Goal: Task Accomplishment & Management: Complete application form

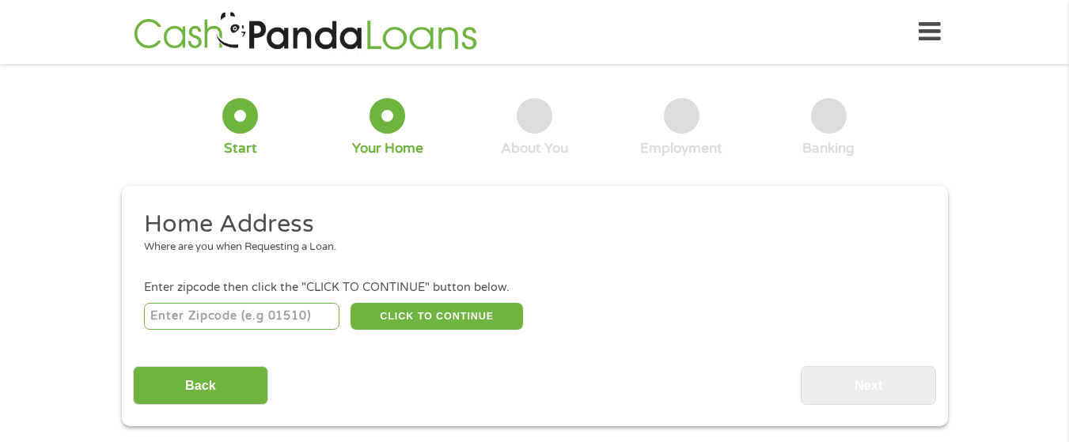
click at [241, 322] on input "number" at bounding box center [241, 316] width 195 height 27
type input "08077"
select select "[US_STATE]"
click at [396, 310] on button "CLICK TO CONTINUE" at bounding box center [437, 316] width 172 height 27
type input "08077"
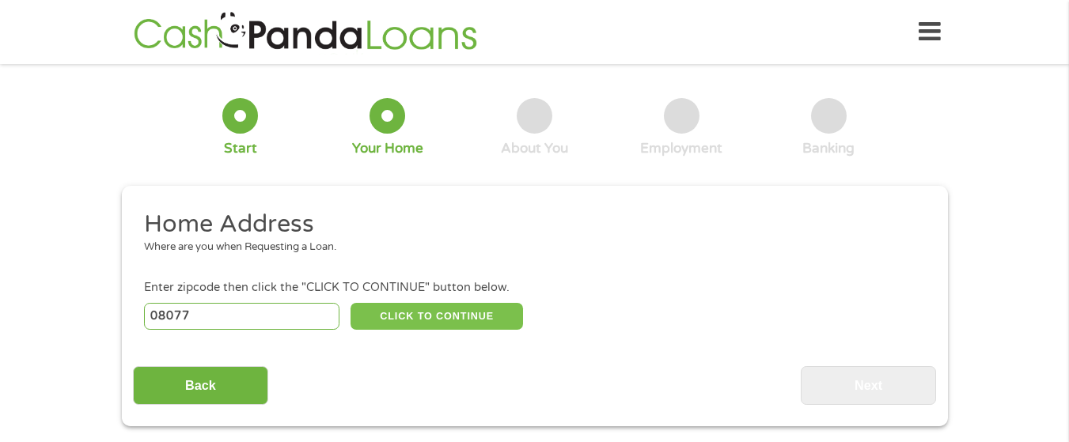
type input "Riverton"
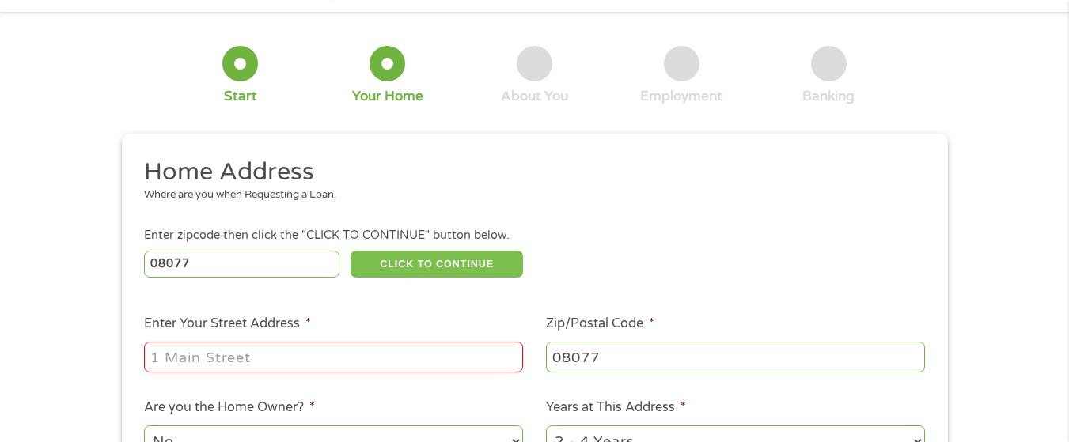
scroll to position [53, 0]
click at [323, 358] on input "Enter Your Street Address *" at bounding box center [333, 356] width 379 height 30
click at [321, 354] on input "Enter Your Street Address *" at bounding box center [333, 356] width 379 height 30
type input "[STREET_ADDRESS][PERSON_NAME]"
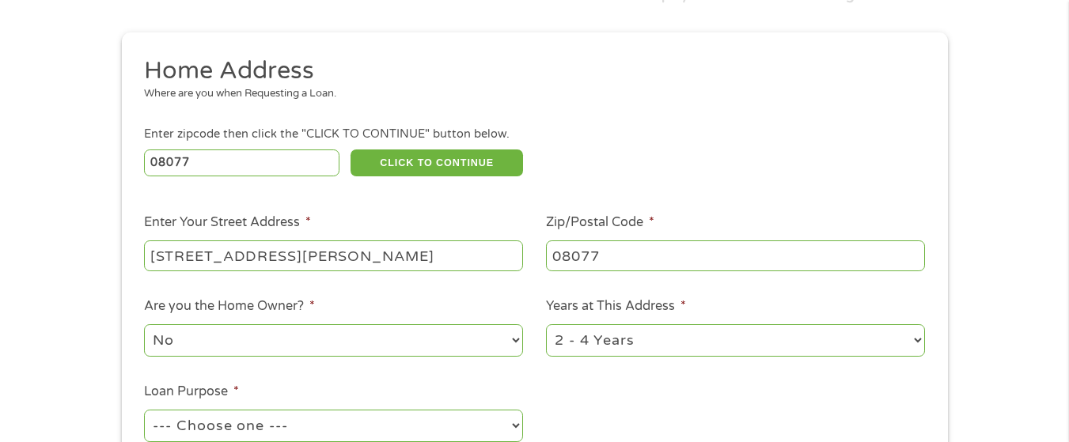
scroll to position [158, 0]
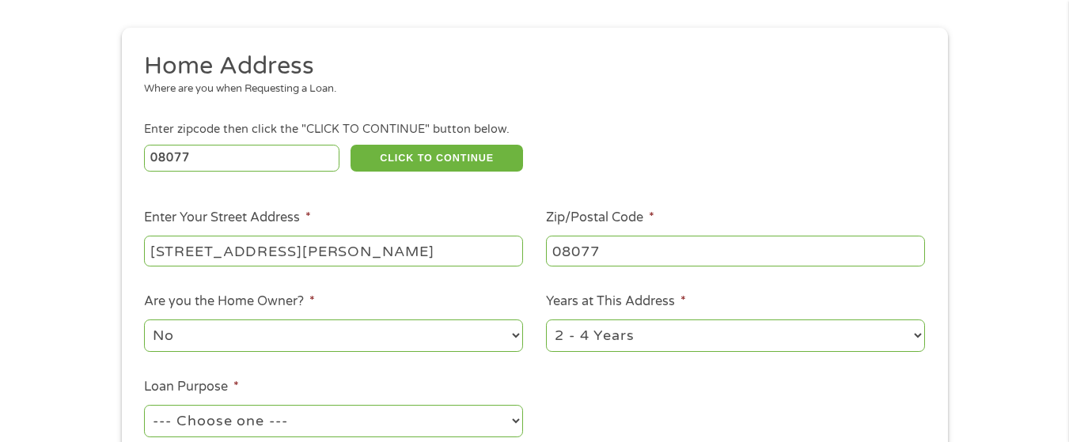
click at [510, 338] on select "No Yes" at bounding box center [333, 336] width 379 height 32
select select "yes"
click at [144, 320] on select "No Yes" at bounding box center [333, 336] width 379 height 32
click at [913, 335] on select "1 Year or less 1 - 2 Years 2 - 4 Years Over 4 Years" at bounding box center [735, 336] width 379 height 32
select select "60months"
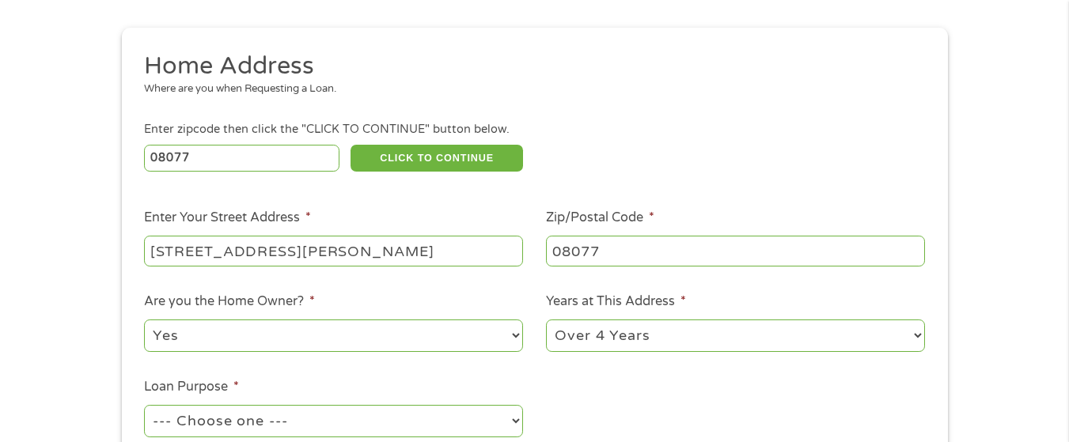
click at [546, 320] on select "1 Year or less 1 - 2 Years 2 - 4 Years Over 4 Years" at bounding box center [735, 336] width 379 height 32
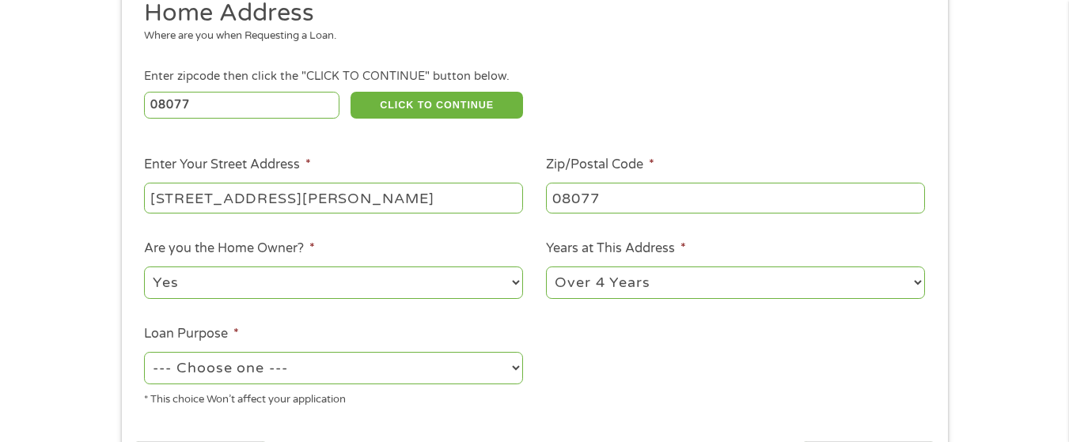
scroll to position [263, 0]
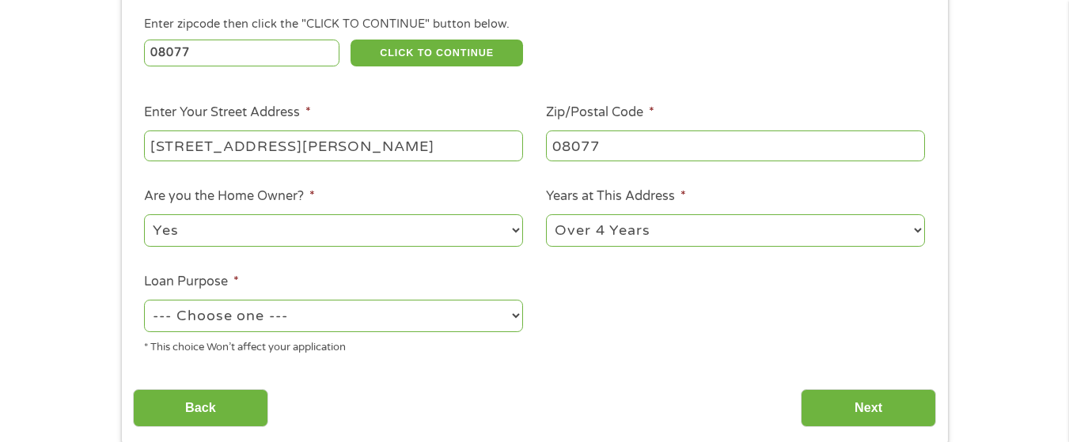
click at [511, 313] on select "--- Choose one --- Pay Bills Debt Consolidation Home Improvement Major Purchase…" at bounding box center [333, 316] width 379 height 32
select select "paybills"
click at [144, 300] on select "--- Choose one --- Pay Bills Debt Consolidation Home Improvement Major Purchase…" at bounding box center [333, 316] width 379 height 32
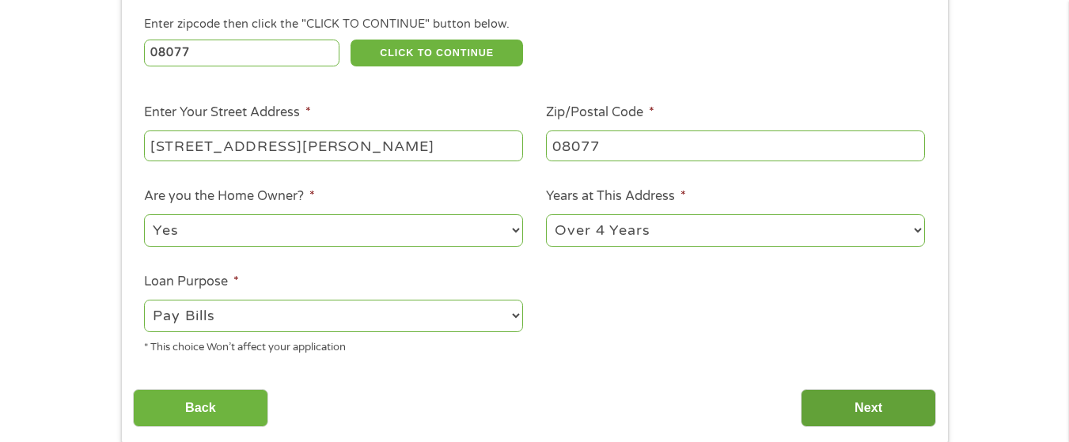
click at [896, 407] on input "Next" at bounding box center [868, 408] width 135 height 39
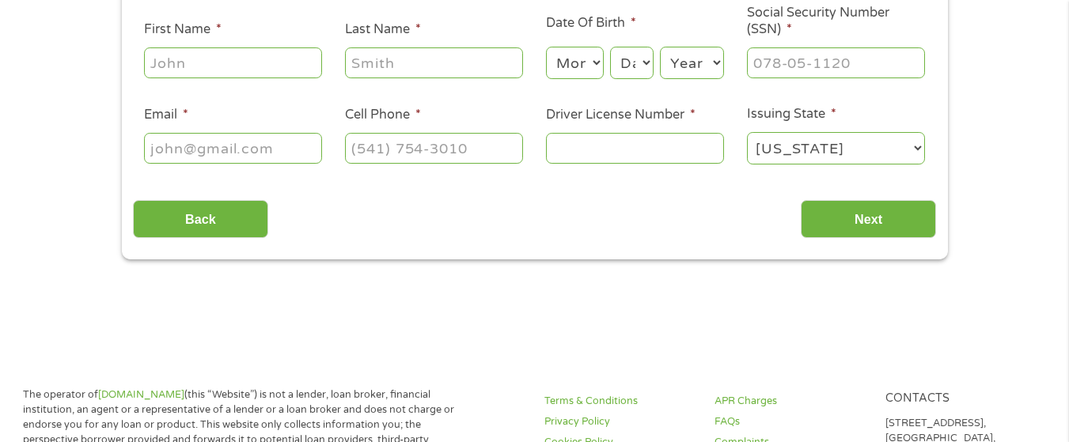
scroll to position [0, 0]
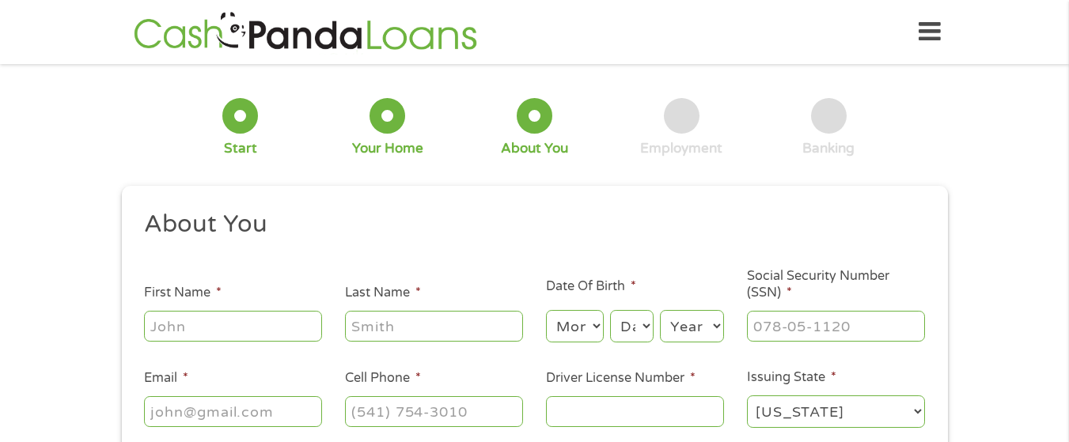
click at [240, 328] on input "First Name *" at bounding box center [233, 326] width 178 height 30
type input "Kesree"
type input "[PERSON_NAME]"
type input "[EMAIL_ADDRESS][DOMAIN_NAME]"
click at [588, 332] on select "Month 1 2 3 4 5 6 7 8 9 10 11 12" at bounding box center [575, 326] width 58 height 32
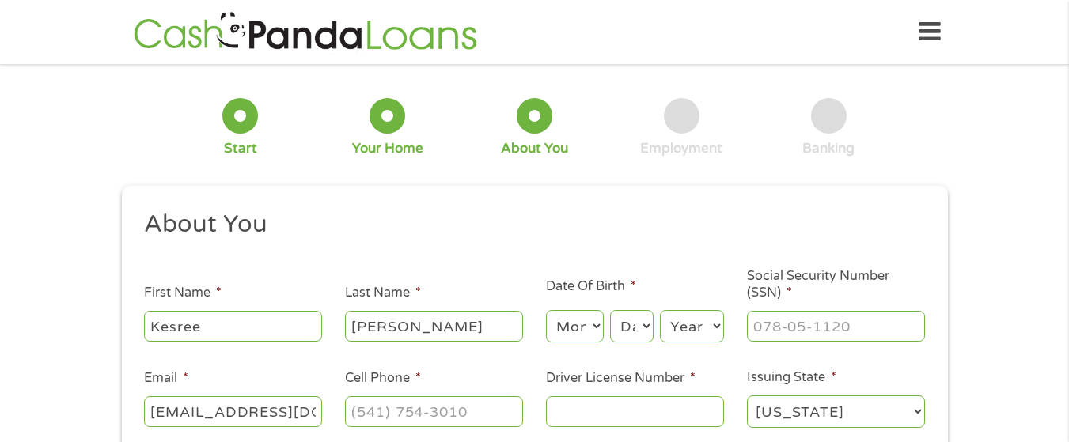
select select "5"
click at [546, 310] on select "Month 1 2 3 4 5 6 7 8 9 10 11 12" at bounding box center [575, 326] width 58 height 32
click at [646, 329] on select "Day 1 2 3 4 5 6 7 8 9 10 11 12 13 14 15 16 17 18 19 20 21 22 23 24 25 26 27 28 …" at bounding box center [631, 326] width 43 height 32
select select "19"
click at [610, 310] on select "Day 1 2 3 4 5 6 7 8 9 10 11 12 13 14 15 16 17 18 19 20 21 22 23 24 25 26 27 28 …" at bounding box center [631, 326] width 43 height 32
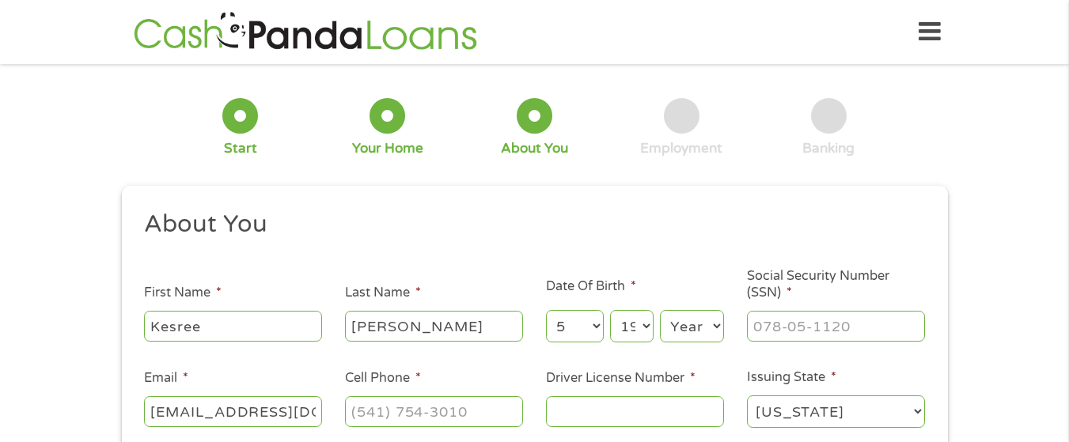
click at [715, 330] on select "Year [DATE] 2006 2005 2004 2003 2002 2001 2000 1999 1998 1997 1996 1995 1994 19…" at bounding box center [692, 326] width 64 height 32
select select "1970"
click at [660, 310] on select "Year [DATE] 2006 2005 2004 2003 2002 2001 2000 1999 1998 1997 1996 1995 1994 19…" at bounding box center [692, 326] width 64 height 32
click at [783, 335] on input "___-__-____" at bounding box center [836, 326] width 178 height 30
type input "144-78-1297"
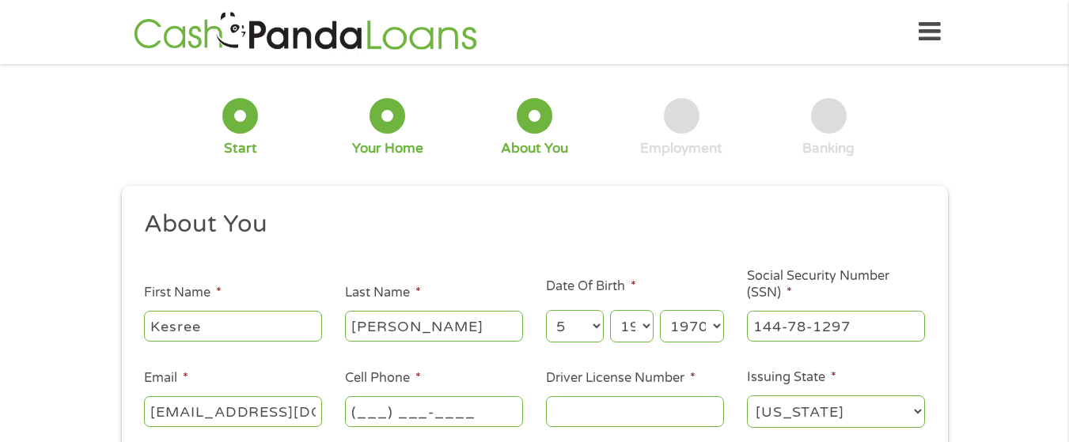
click at [405, 415] on input "(___) ___-____" at bounding box center [434, 411] width 178 height 30
type input "[PHONE_NUMBER]"
click at [592, 401] on input "Driver License Number *" at bounding box center [635, 411] width 178 height 30
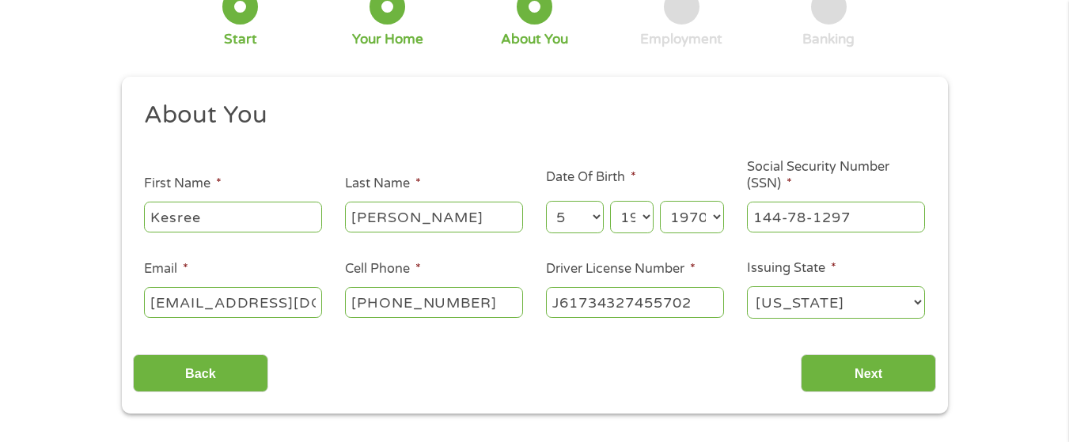
scroll to position [184, 0]
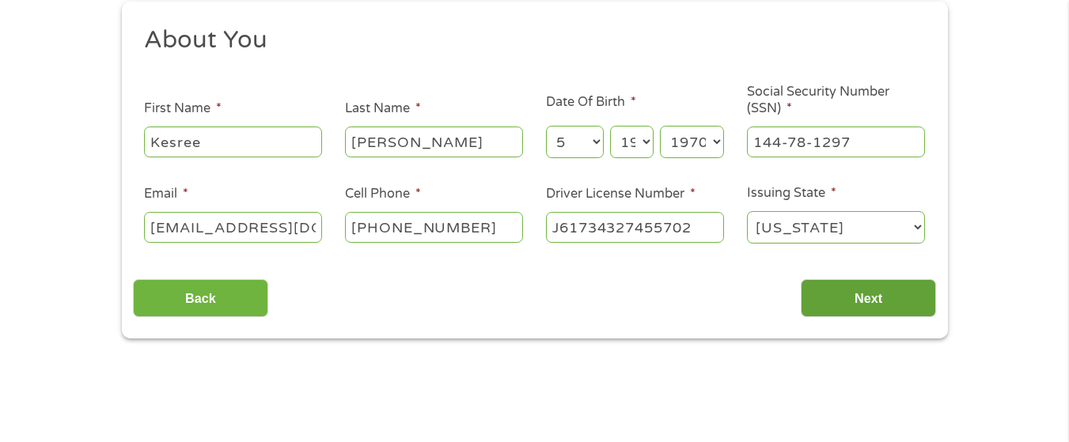
type input "J61734327455702"
click at [885, 295] on input "Next" at bounding box center [868, 298] width 135 height 39
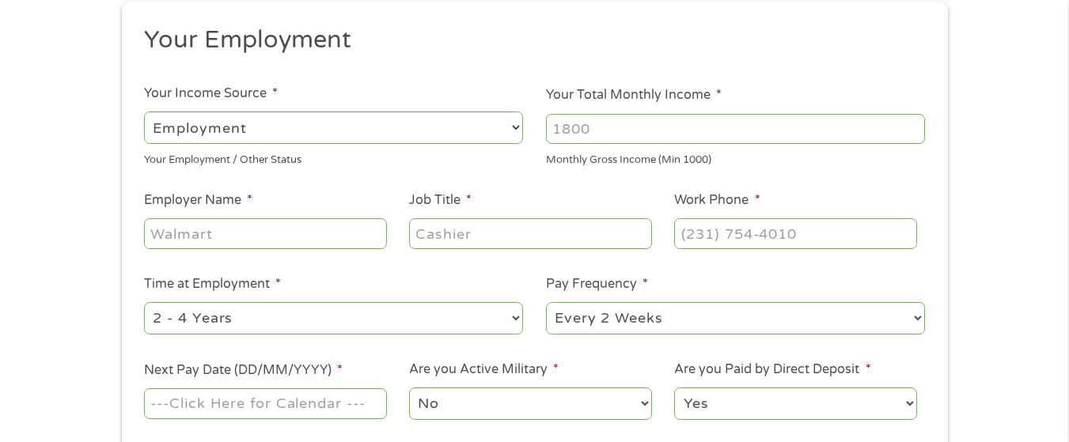
click at [510, 128] on select "--- Choose one --- Employment [DEMOGRAPHIC_DATA] Benefits" at bounding box center [333, 128] width 379 height 32
select select "benefits"
click at [144, 112] on select "--- Choose one --- Employment [DEMOGRAPHIC_DATA] Benefits" at bounding box center [333, 128] width 379 height 32
type input "Other"
type input "[PHONE_NUMBER]"
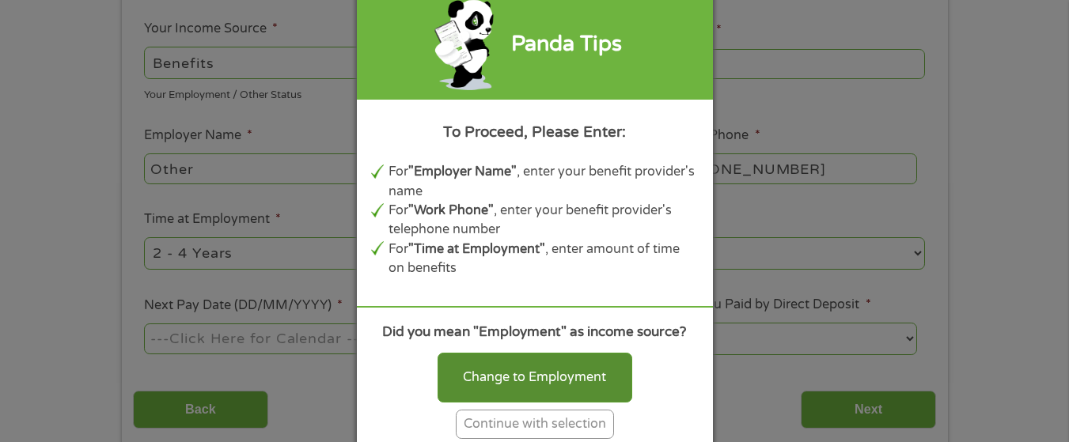
scroll to position [263, 0]
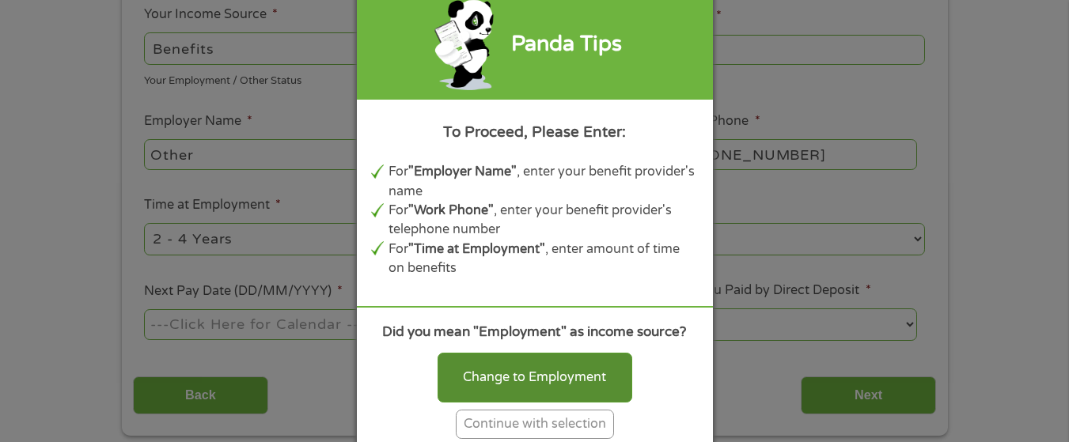
click at [564, 379] on div "Change to Employment" at bounding box center [535, 377] width 195 height 49
select select "fullTime"
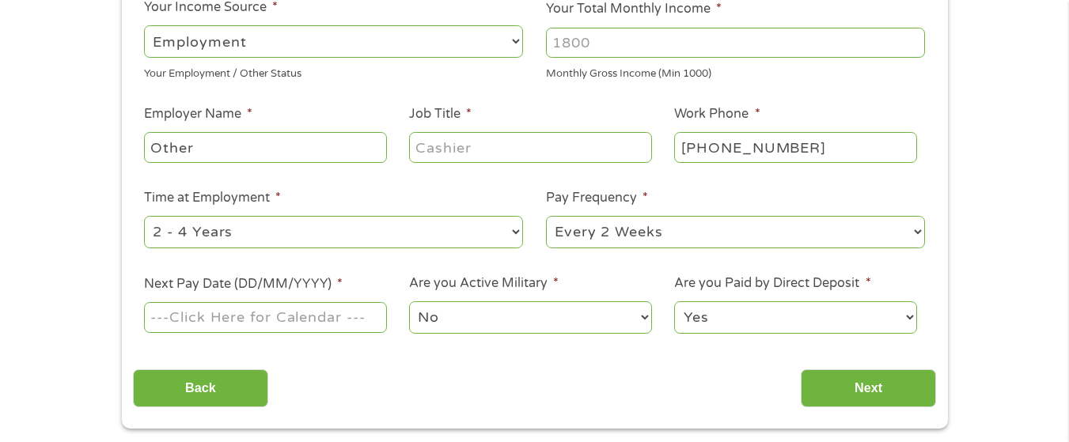
scroll to position [211, 0]
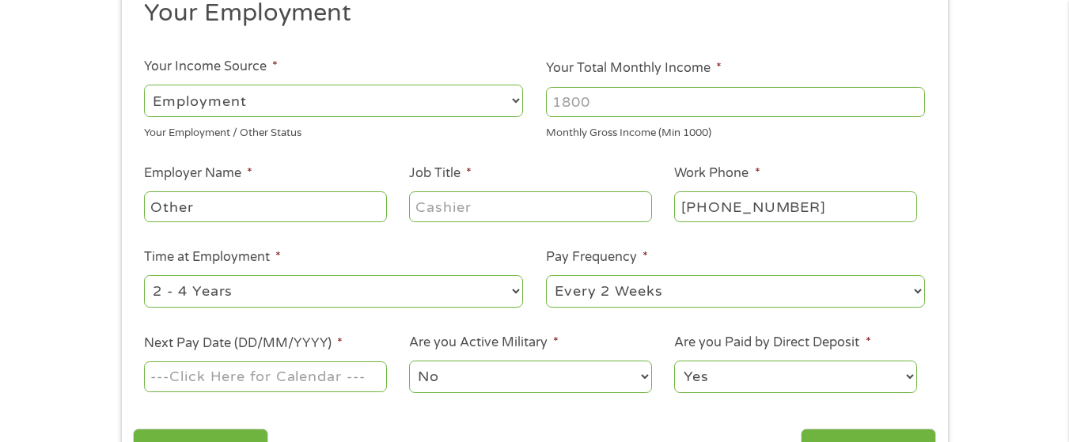
click at [509, 100] on select "--- Choose one --- Employment [DEMOGRAPHIC_DATA] Benefits" at bounding box center [333, 101] width 379 height 32
click at [144, 85] on select "--- Choose one --- Employment [DEMOGRAPHIC_DATA] Benefits" at bounding box center [333, 101] width 379 height 32
click at [914, 97] on input "1000" at bounding box center [735, 102] width 379 height 30
click at [909, 96] on input "1001" at bounding box center [735, 102] width 379 height 30
click at [909, 96] on input "1002" at bounding box center [735, 102] width 379 height 30
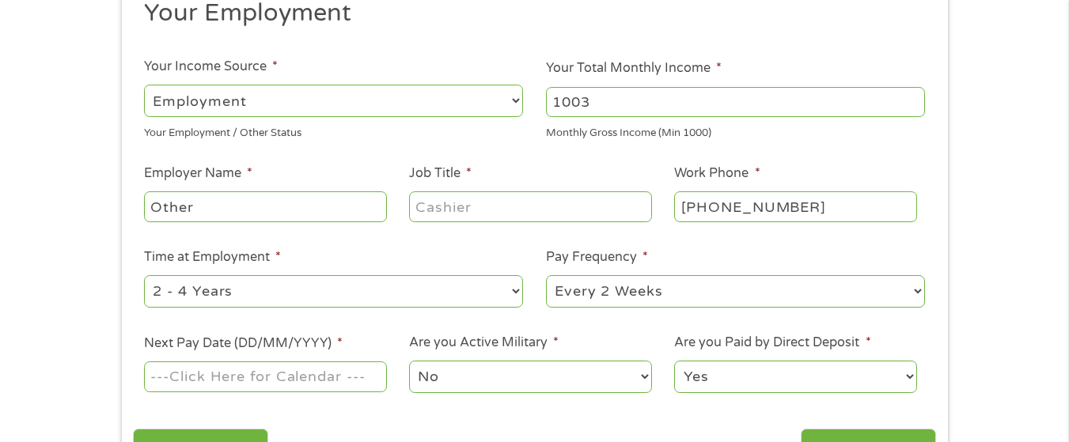
click at [909, 96] on input "1003" at bounding box center [735, 102] width 379 height 30
click at [909, 96] on input "1004" at bounding box center [735, 102] width 379 height 30
click at [909, 96] on input "1042" at bounding box center [735, 102] width 379 height 30
type input "1"
type input "2"
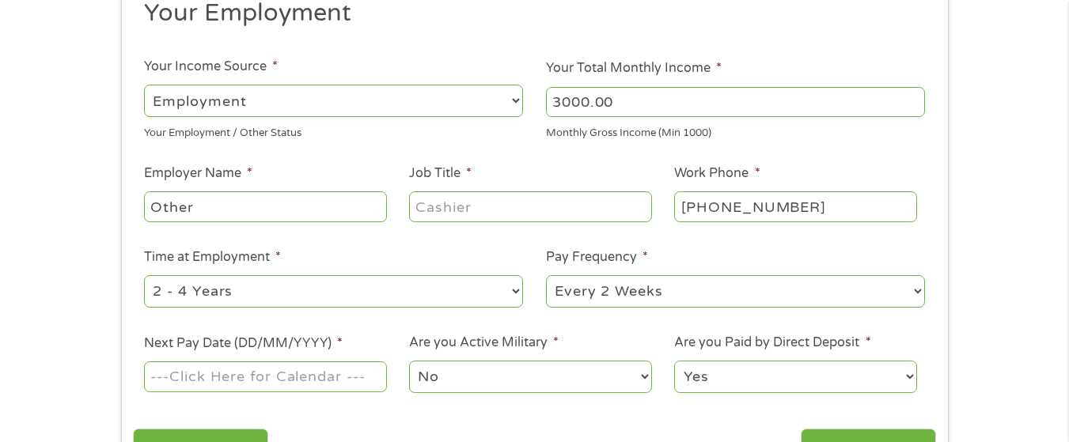
type input "3000.00"
click at [269, 209] on input "Other" at bounding box center [265, 206] width 242 height 30
type input "O"
type input "magic dental"
click at [510, 202] on input "Job Title *" at bounding box center [530, 206] width 242 height 30
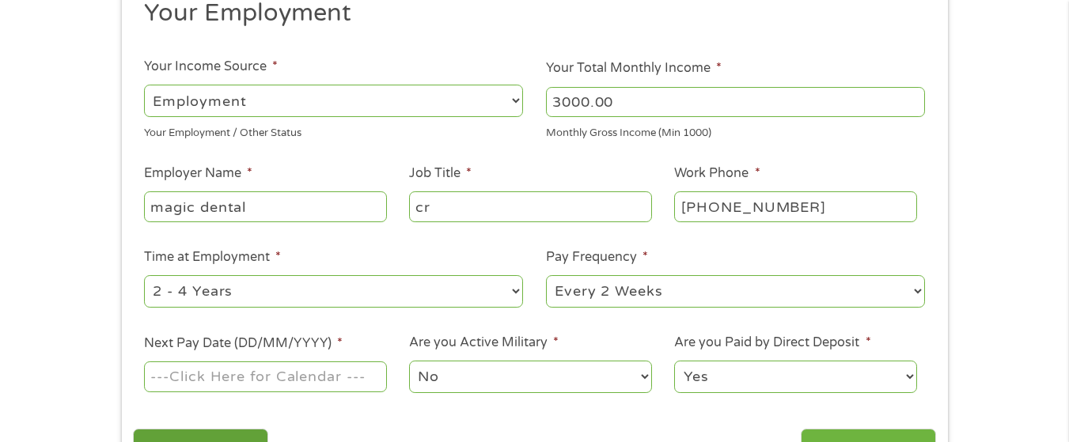
type input "c"
type input "registered dental assistant"
click at [995, 222] on div "1 Start 2 Your Home 3 About You 4 Employment 5 Banking 6 This field is hidden w…" at bounding box center [534, 176] width 1069 height 624
click at [809, 212] on input "[PHONE_NUMBER]" at bounding box center [795, 206] width 242 height 30
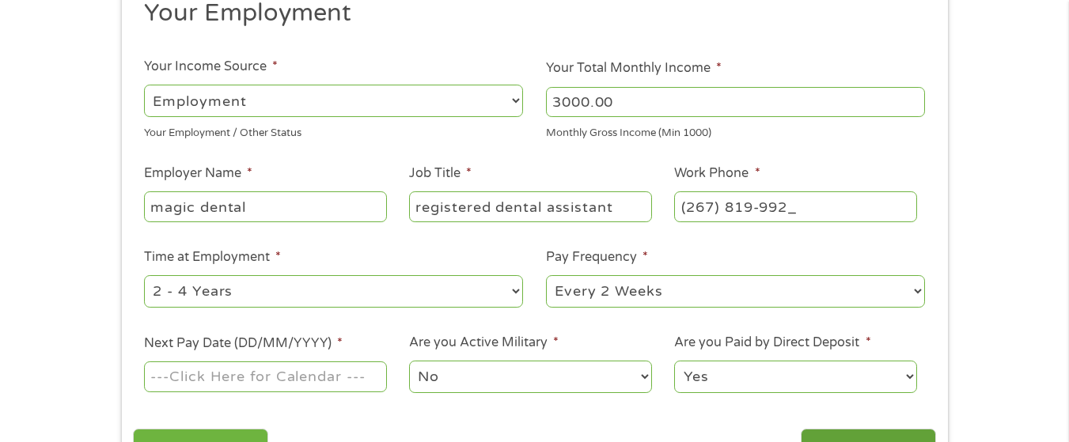
type input "[PHONE_NUMBER]"
click at [518, 292] on select "--- Choose one --- 1 Year or less 1 - 2 Years 2 - 4 Years Over 4 Years" at bounding box center [333, 291] width 379 height 32
click at [144, 275] on select "--- Choose one --- 1 Year or less 1 - 2 Years 2 - 4 Years Over 4 Years" at bounding box center [333, 291] width 379 height 32
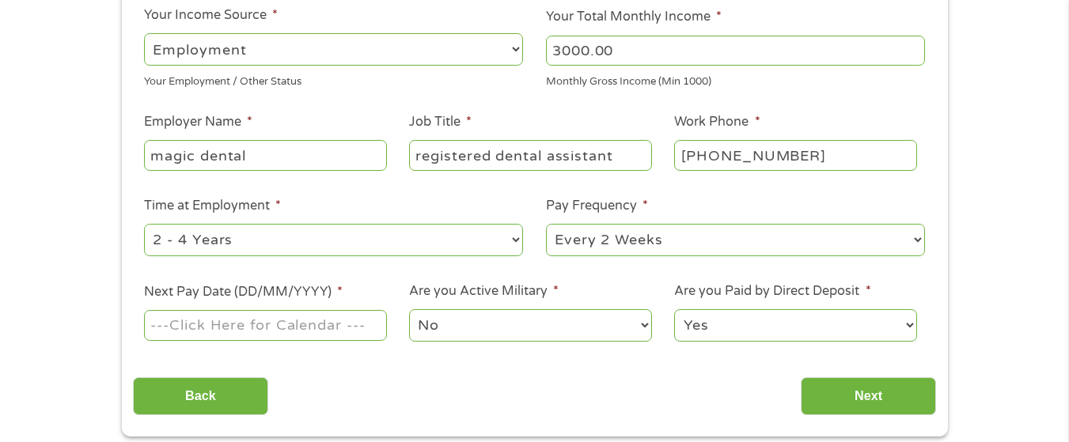
scroll to position [263, 0]
click at [517, 240] on select "--- Choose one --- 1 Year or less 1 - 2 Years 2 - 4 Years Over 4 Years" at bounding box center [333, 239] width 379 height 32
select select "60months"
click at [144, 223] on select "--- Choose one --- 1 Year or less 1 - 2 Years 2 - 4 Years Over 4 Years" at bounding box center [333, 239] width 379 height 32
click at [916, 237] on select "--- Choose one --- Every 2 Weeks Every Week Monthly Semi-Monthly" at bounding box center [735, 239] width 379 height 32
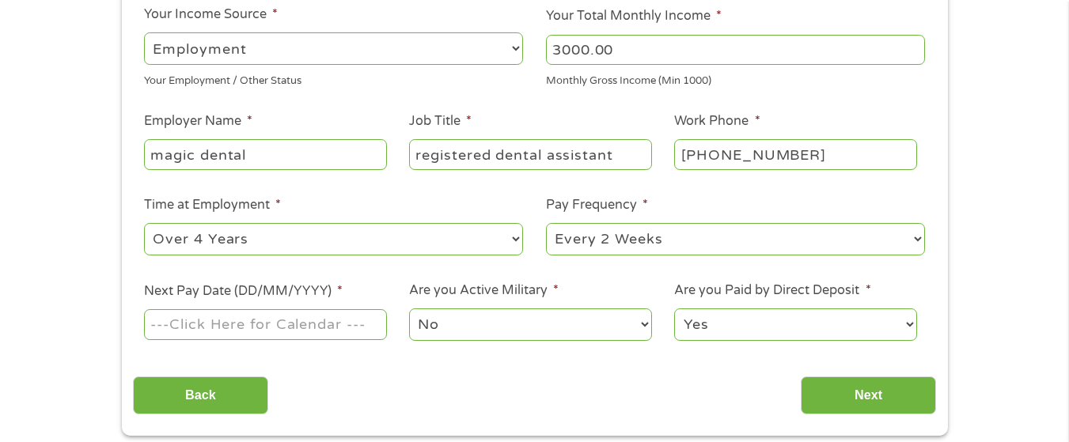
select select "semimonthly"
click at [546, 223] on select "--- Choose one --- Every 2 Weeks Every Week Monthly Semi-Monthly" at bounding box center [735, 239] width 379 height 32
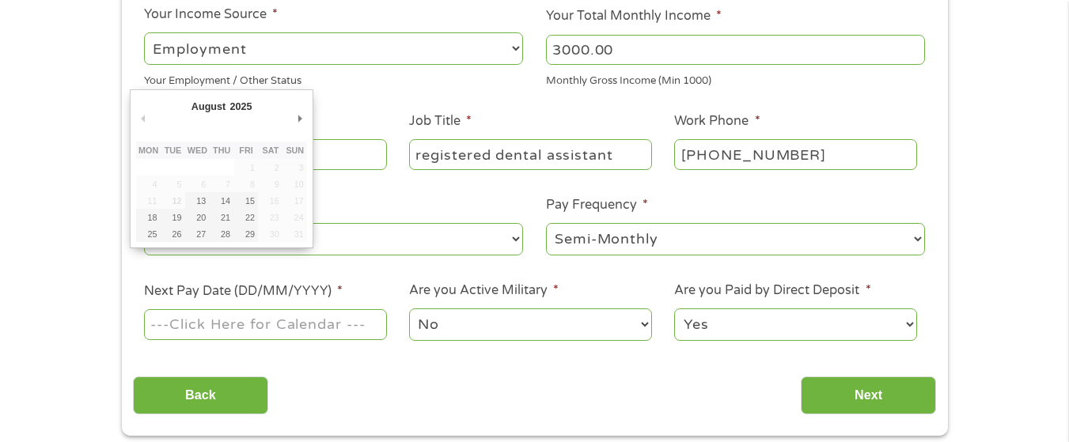
click at [246, 321] on input "Next Pay Date (DD/MM/YYYY) *" at bounding box center [265, 324] width 242 height 30
type input "[DATE]"
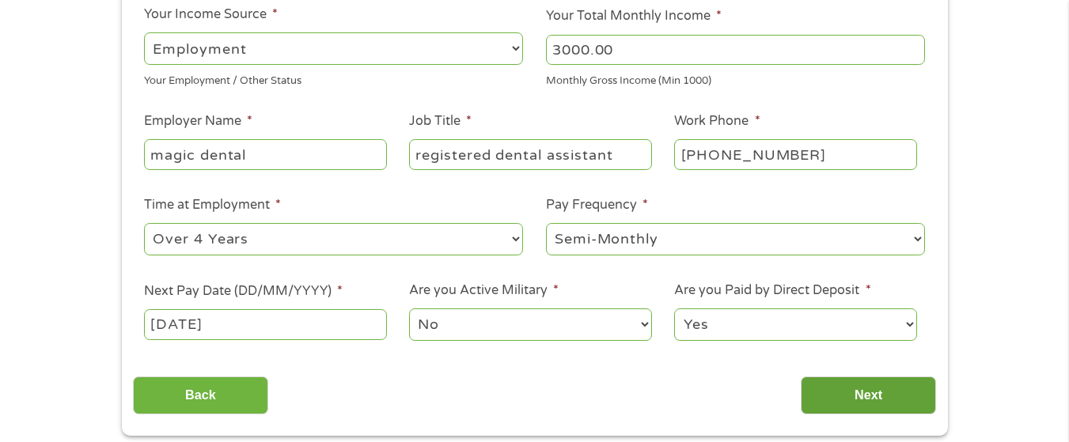
click at [900, 398] on input "Next" at bounding box center [868, 396] width 135 height 39
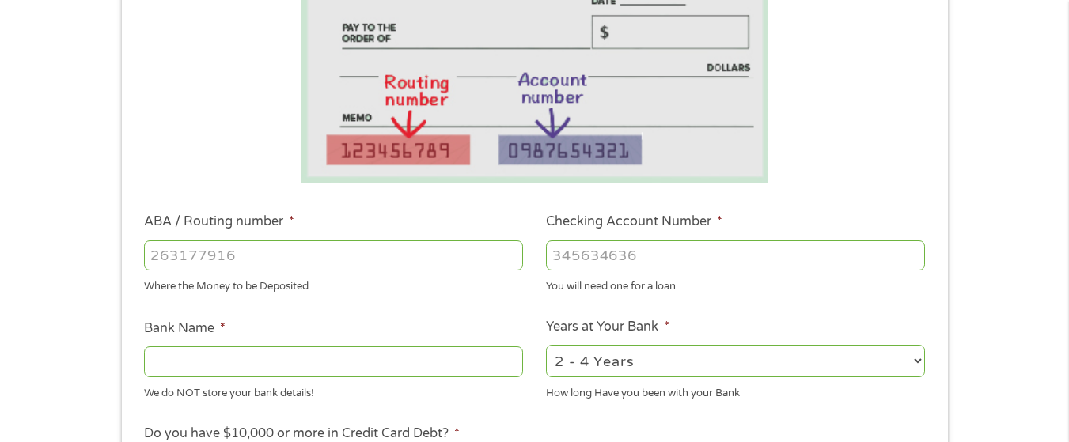
scroll to position [316, 0]
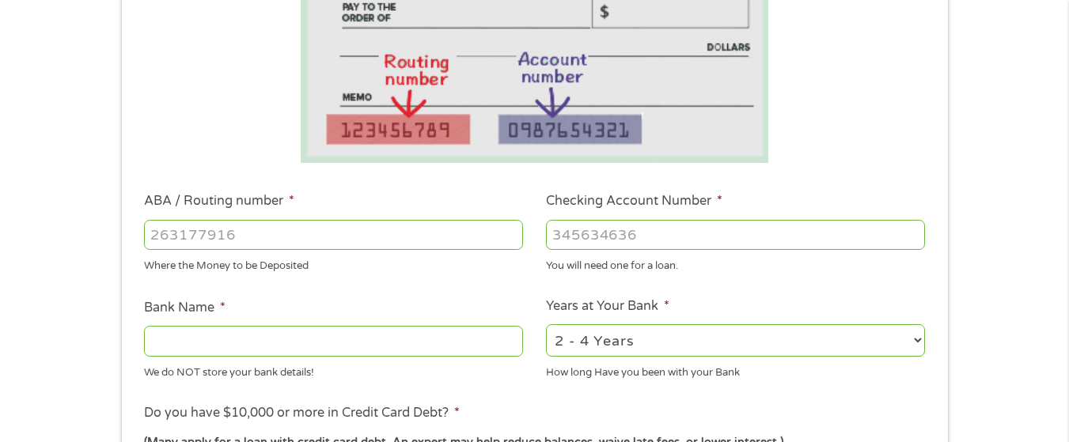
click at [251, 241] on input "ABA / Routing number *" at bounding box center [333, 235] width 379 height 30
type input "031207607"
type input "PNC BANK [US_STATE]"
type input "031207607"
type input "8180071522"
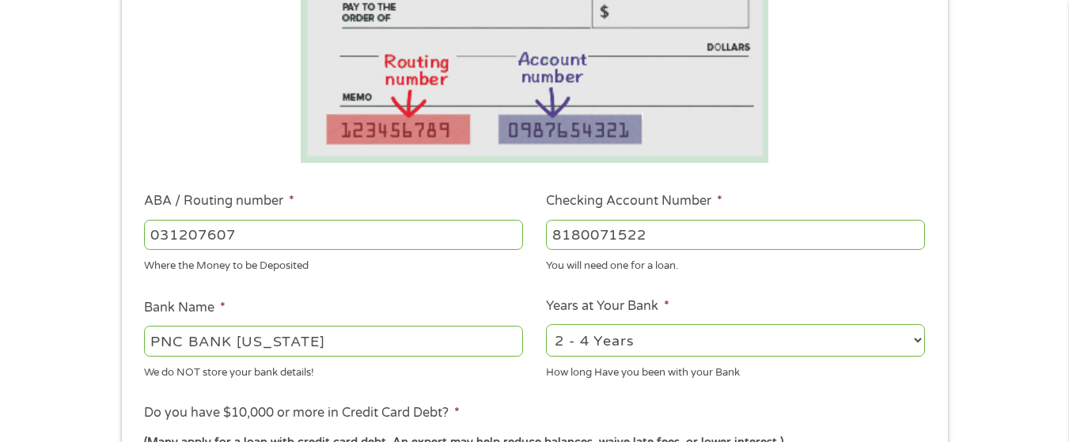
click at [908, 335] on select "2 - 4 Years 6 - 12 Months 1 - 2 Years Over 4 Years" at bounding box center [735, 340] width 379 height 32
select select "60months"
click at [546, 324] on select "2 - 4 Years 6 - 12 Months 1 - 2 Years Over 4 Years" at bounding box center [735, 340] width 379 height 32
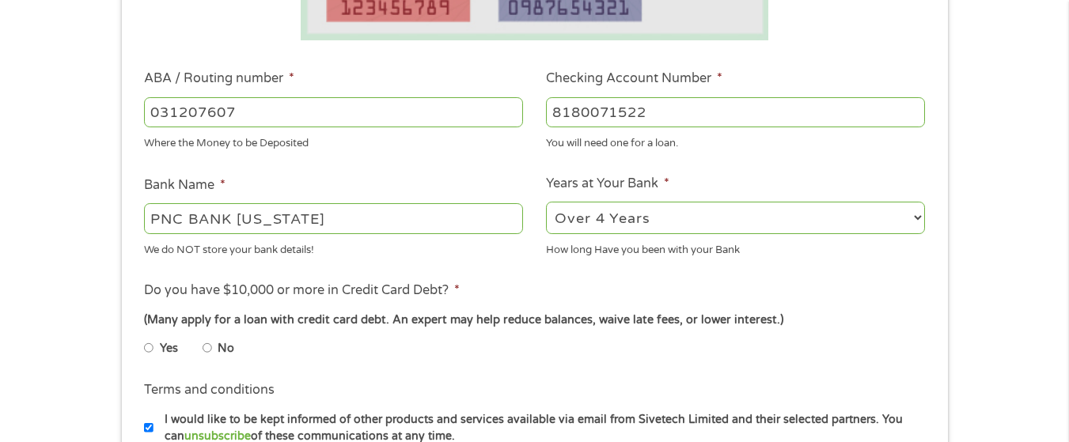
scroll to position [449, 0]
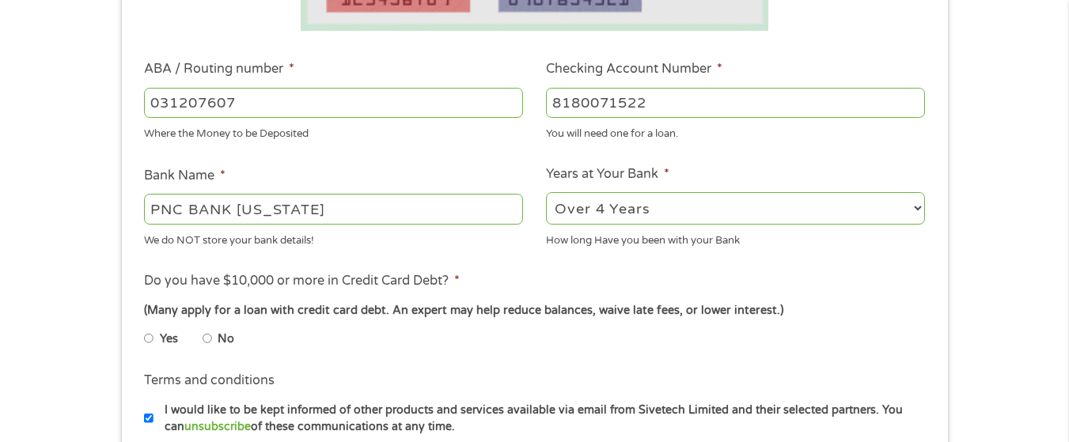
click at [207, 339] on input "No" at bounding box center [207, 338] width 9 height 25
radio input "true"
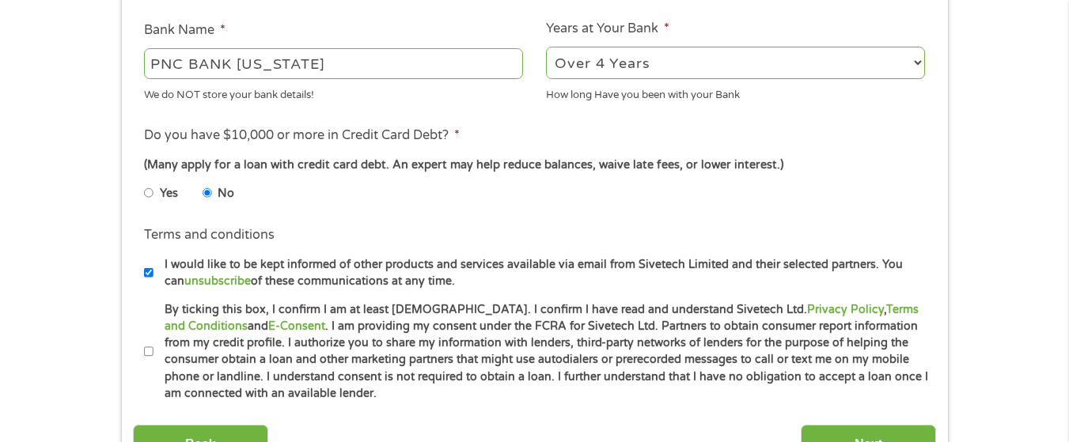
scroll to position [607, 0]
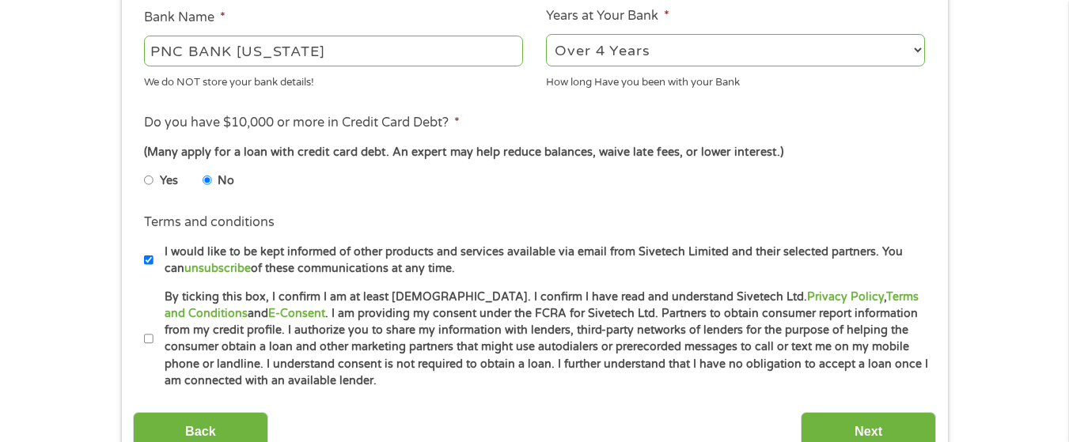
click at [150, 337] on input "By ticking this box, I confirm I am at least [DEMOGRAPHIC_DATA]. I confirm I ha…" at bounding box center [148, 339] width 9 height 25
checkbox input "true"
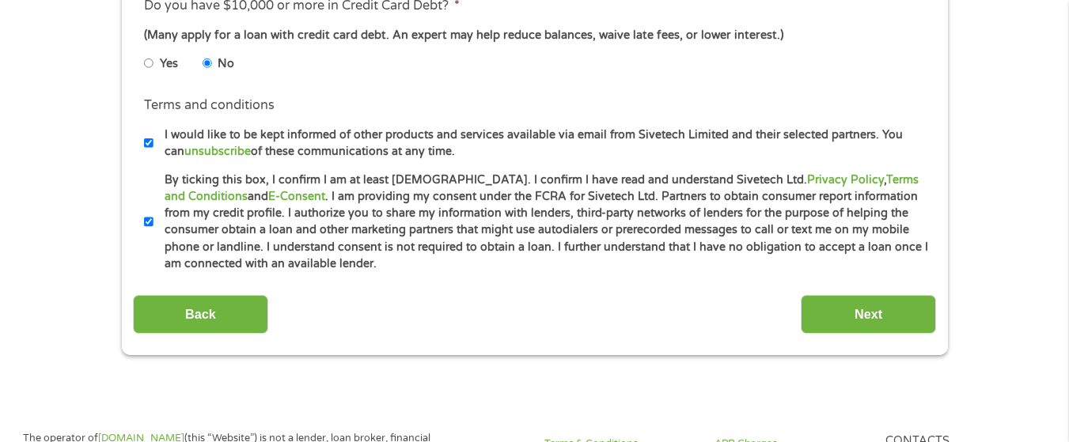
scroll to position [738, 0]
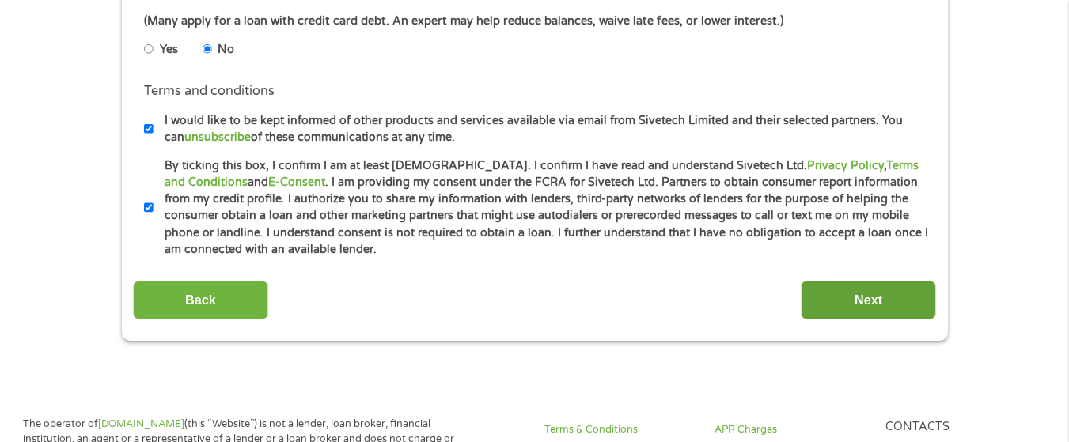
click at [895, 306] on input "Next" at bounding box center [868, 300] width 135 height 39
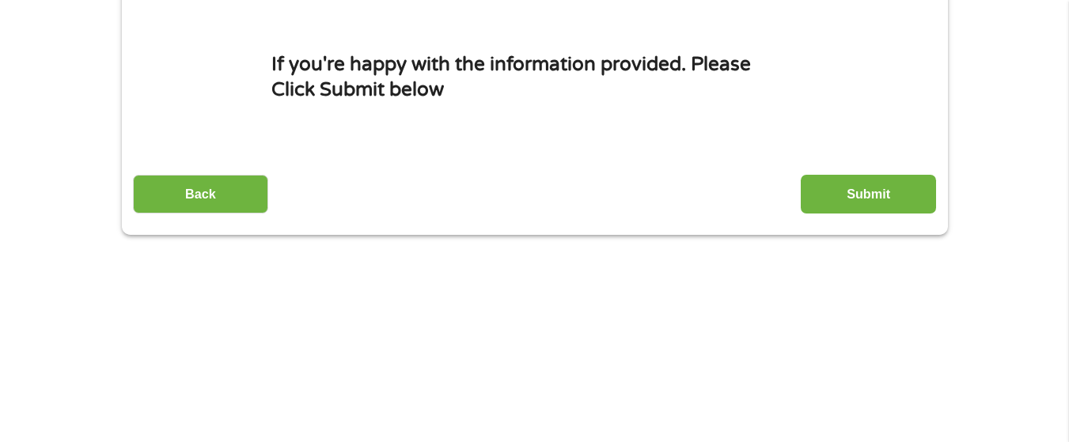
scroll to position [211, 0]
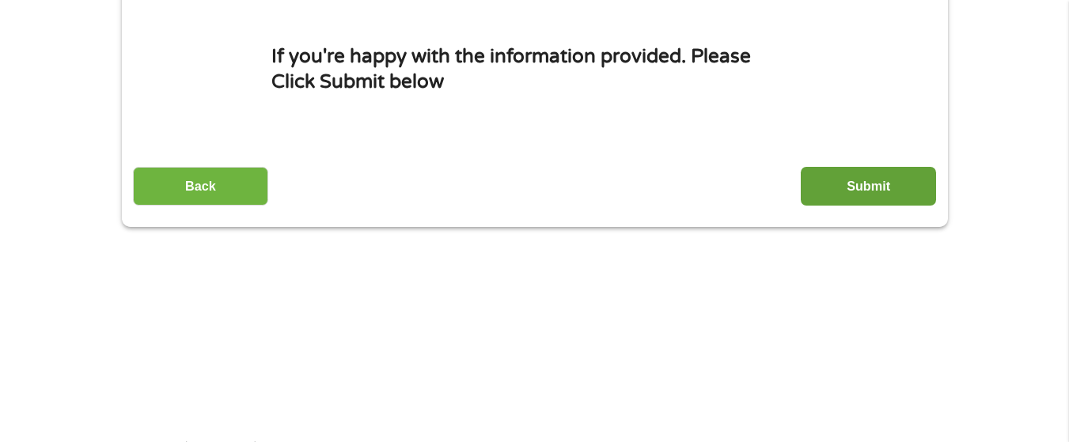
click at [857, 176] on input "Submit" at bounding box center [868, 186] width 135 height 39
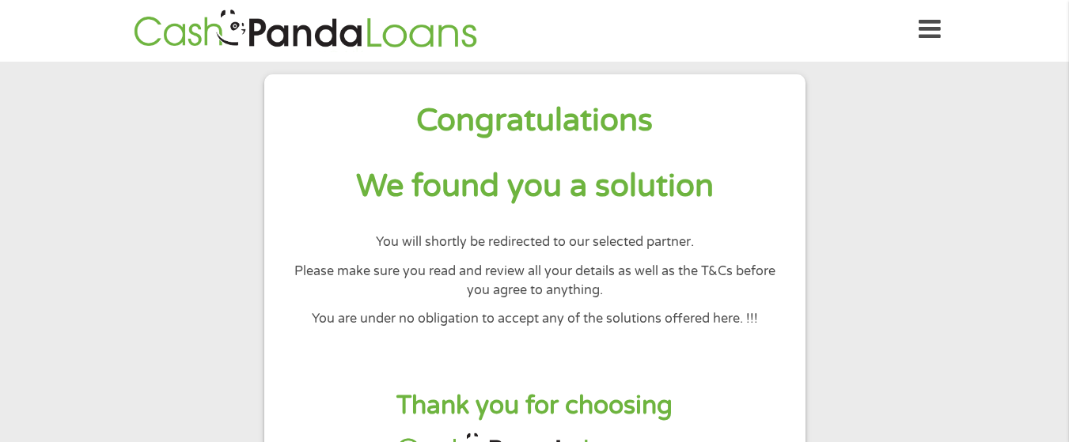
scroll to position [0, 0]
